Goal: Task Accomplishment & Management: Manage account settings

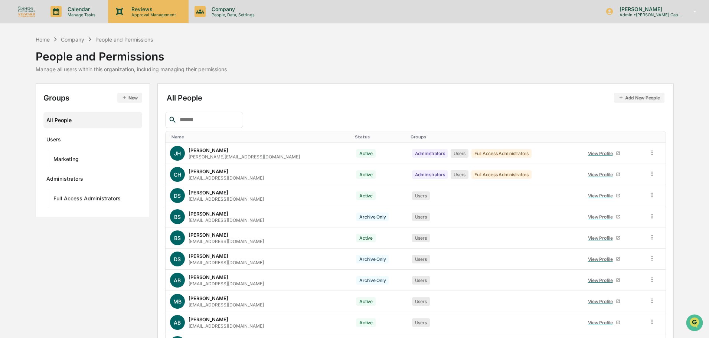
click at [161, 14] on p "Approval Management" at bounding box center [153, 14] width 54 height 5
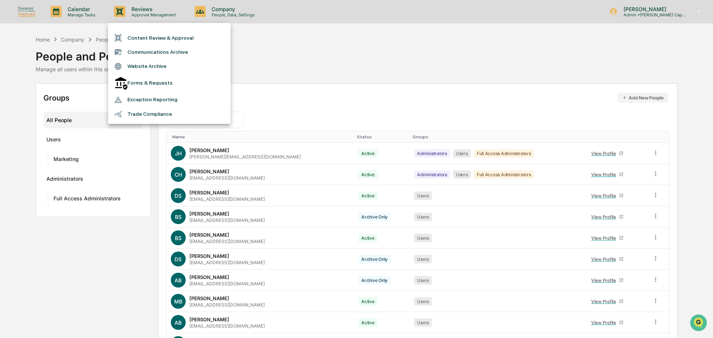
click at [348, 75] on div at bounding box center [356, 169] width 713 height 338
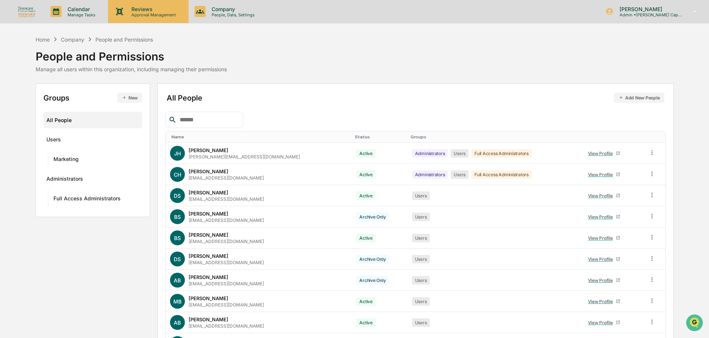
click at [162, 16] on p "Approval Management" at bounding box center [153, 14] width 54 height 5
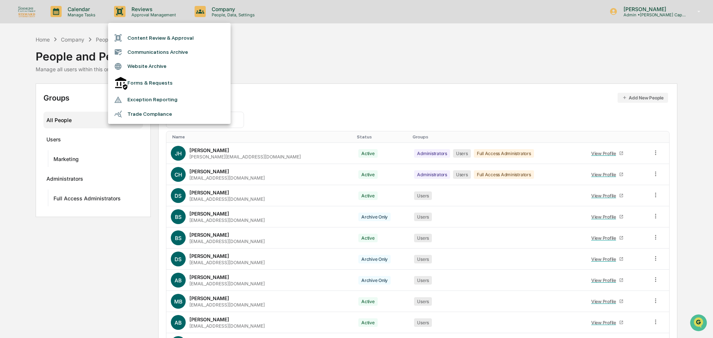
click at [643, 11] on div at bounding box center [356, 169] width 713 height 338
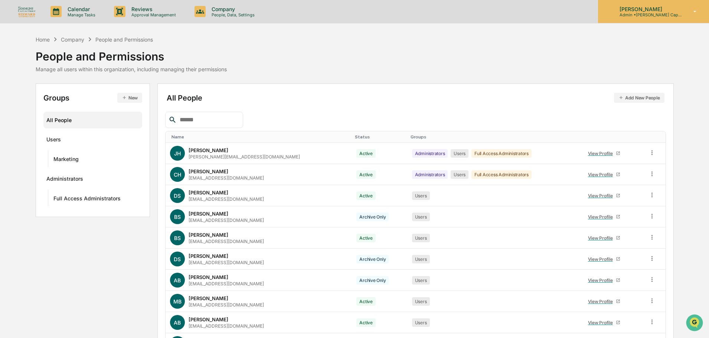
click at [647, 14] on p "Admin • Simmons Capital / Steward Advisors" at bounding box center [648, 14] width 69 height 5
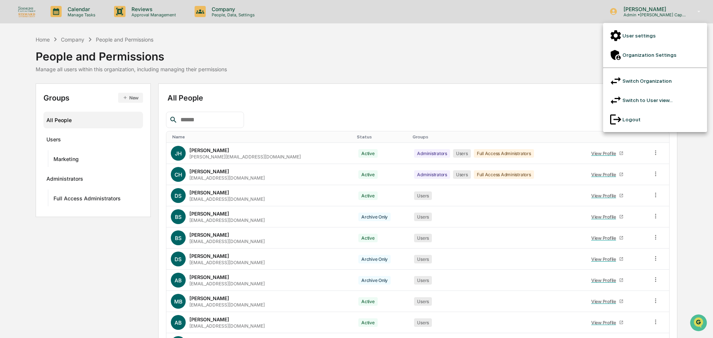
click at [651, 91] on li "Switch to User view..." at bounding box center [655, 100] width 104 height 19
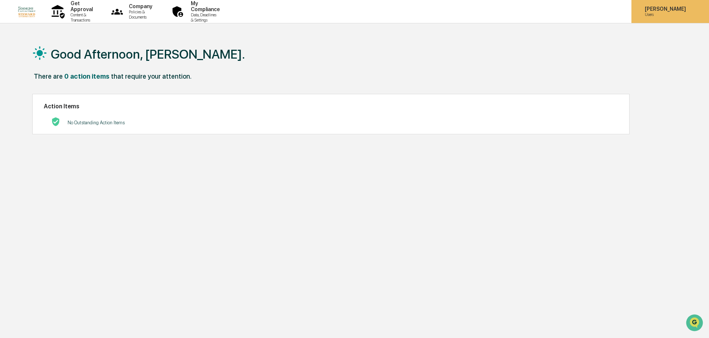
click at [696, 12] on icon at bounding box center [699, 12] width 6 height 0
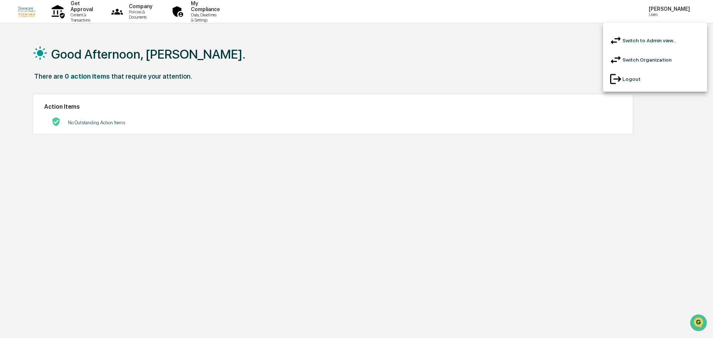
click at [402, 55] on div at bounding box center [356, 169] width 713 height 338
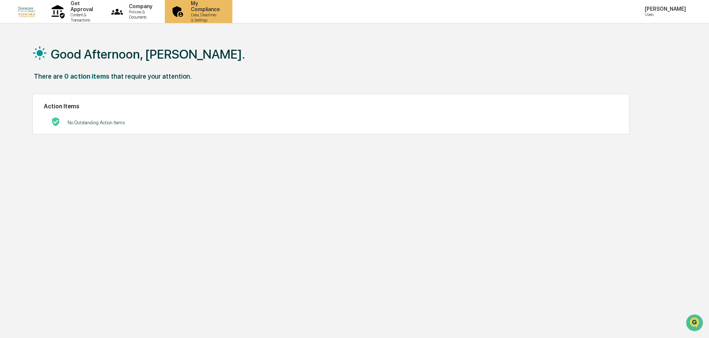
click at [228, 19] on div "My Compliance Data, Deadlines & Settings" at bounding box center [198, 11] width 60 height 23
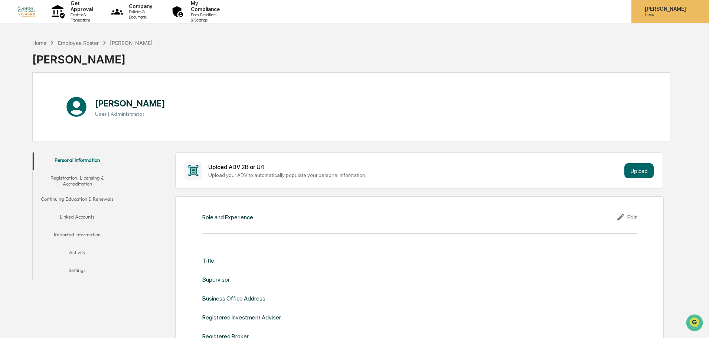
click at [664, 18] on div "Christine Heroux Users" at bounding box center [671, 11] width 78 height 23
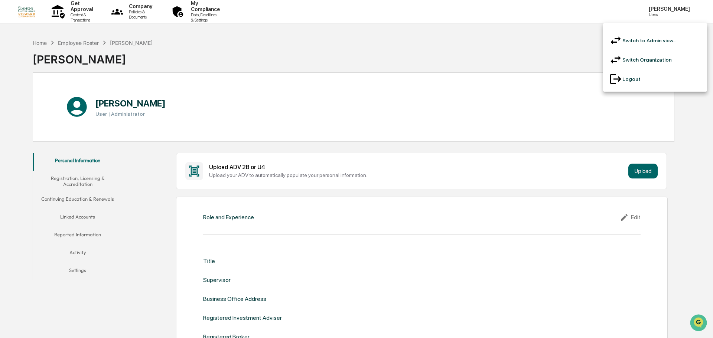
click at [642, 41] on li "Switch to Admin view..." at bounding box center [655, 40] width 104 height 19
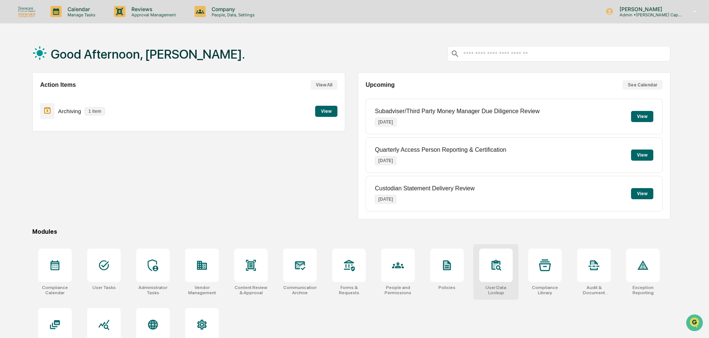
click at [501, 274] on div at bounding box center [495, 265] width 33 height 33
